Goal: Find specific page/section: Find specific page/section

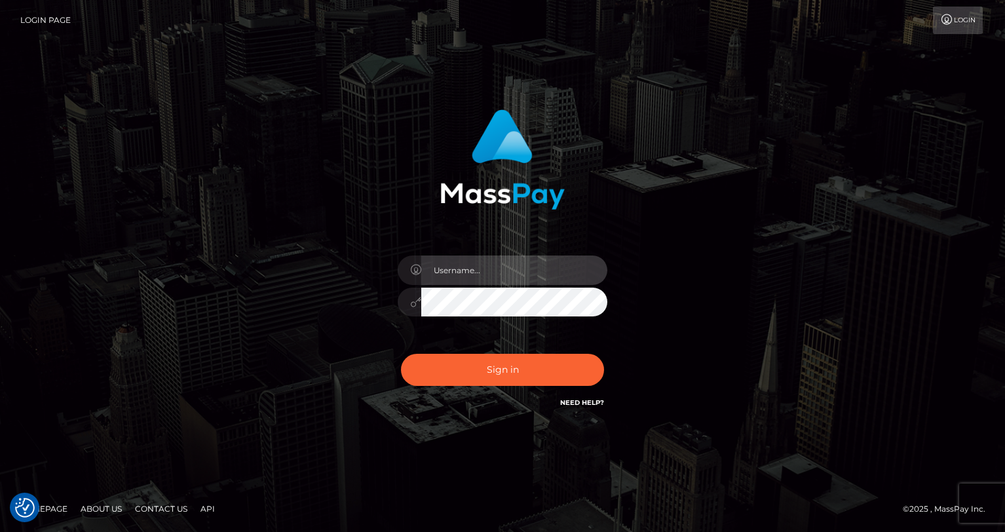
click at [484, 270] on input "text" at bounding box center [514, 270] width 186 height 29
type input "oli.fanvue"
click at [520, 268] on input "text" at bounding box center [514, 270] width 186 height 29
type input "oli.fanvue"
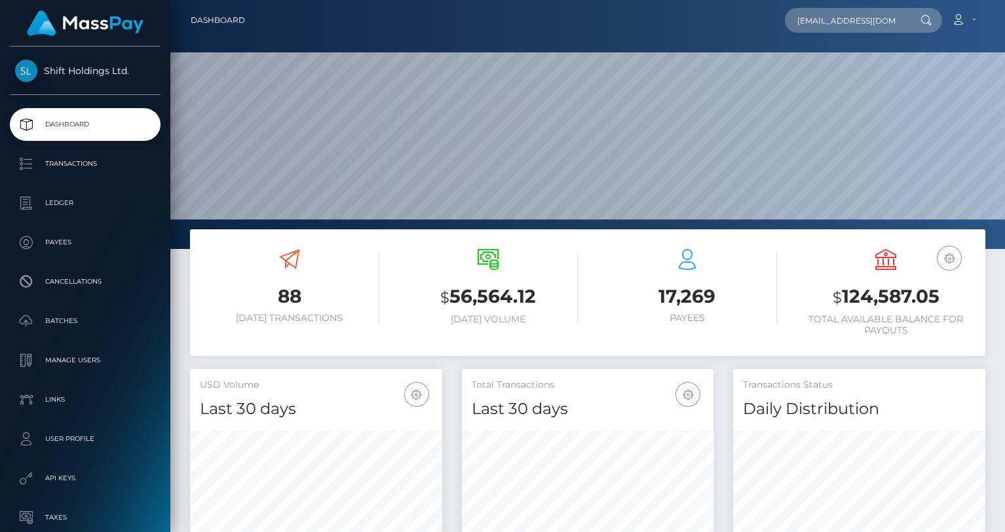
scroll to position [0, 12]
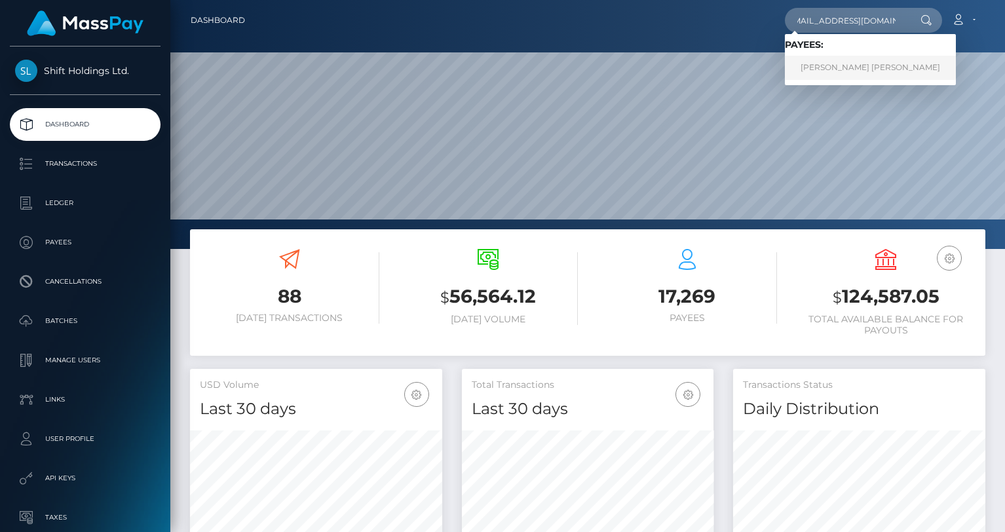
type input "gsancheez03@gmail.com"
click at [851, 67] on link "GABRIEL SANCHEZ GIL" at bounding box center [870, 68] width 171 height 24
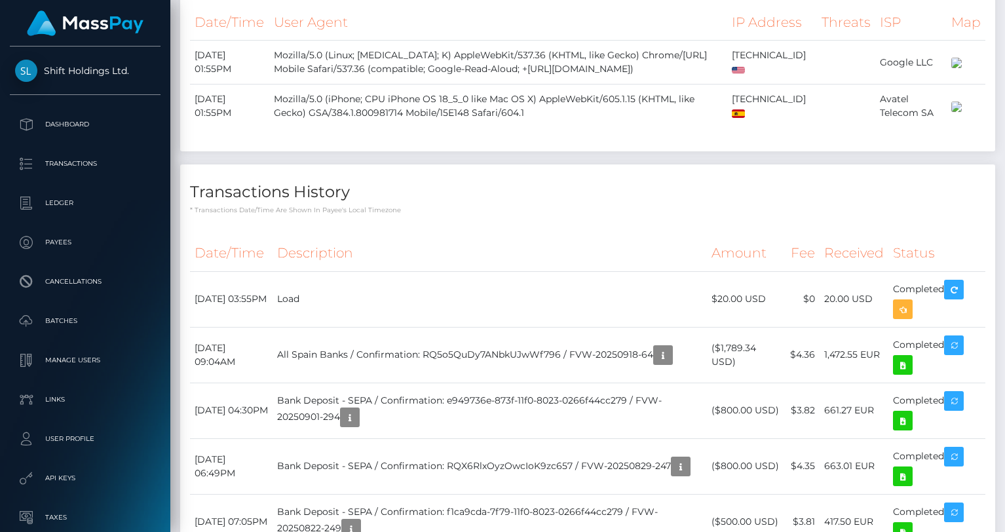
scroll to position [856, 0]
